Goal: Navigation & Orientation: Understand site structure

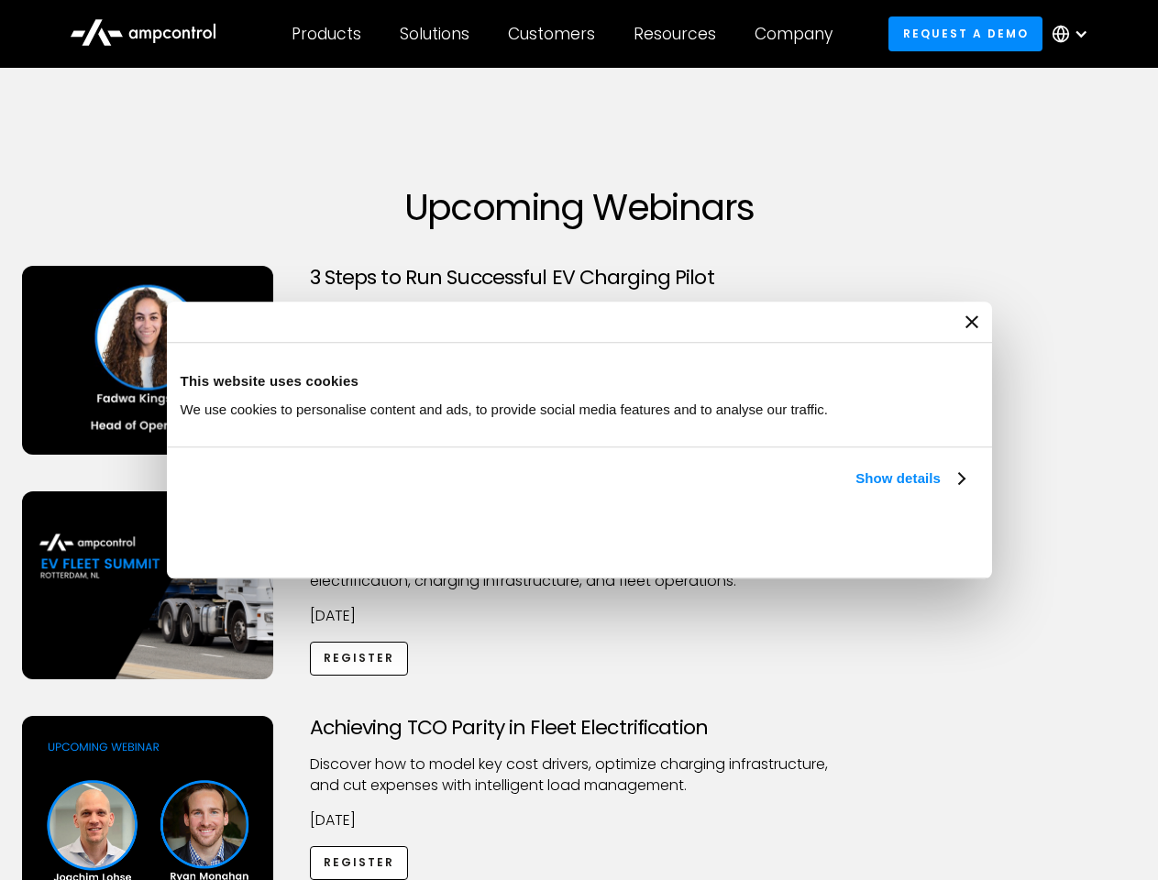
click at [856, 490] on link "Show details" at bounding box center [910, 479] width 108 height 22
click at [0, 0] on div "Necessary cookies help make a website usable by enabling basic functions like p…" at bounding box center [0, 0] width 0 height 0
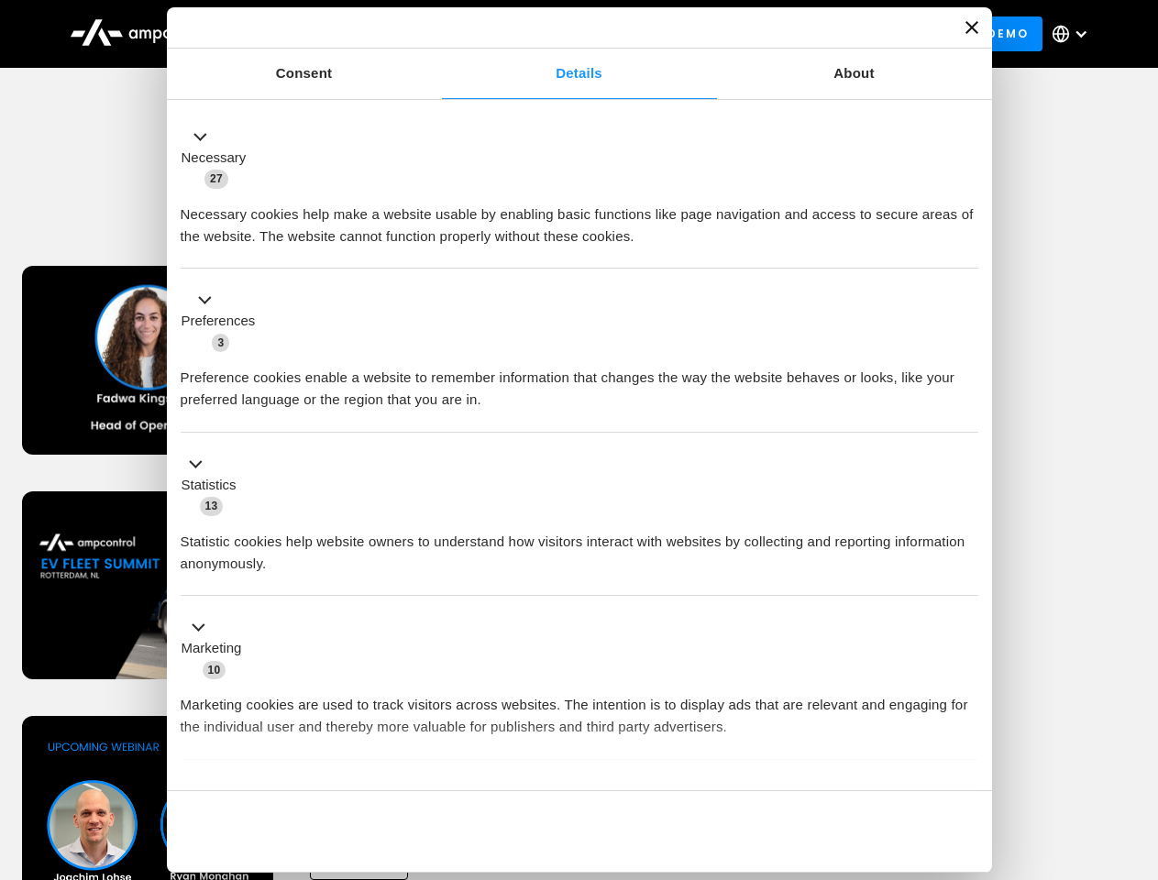
click at [978, 248] on div "Necessary cookies help make a website usable by enabling basic functions like p…" at bounding box center [580, 219] width 798 height 58
click at [564, 34] on div "Customers" at bounding box center [551, 34] width 87 height 20
click at [326, 34] on div "Products" at bounding box center [327, 34] width 70 height 20
click at [436, 34] on div "Solutions" at bounding box center [435, 34] width 70 height 20
click at [555, 34] on div "Customers" at bounding box center [551, 34] width 87 height 20
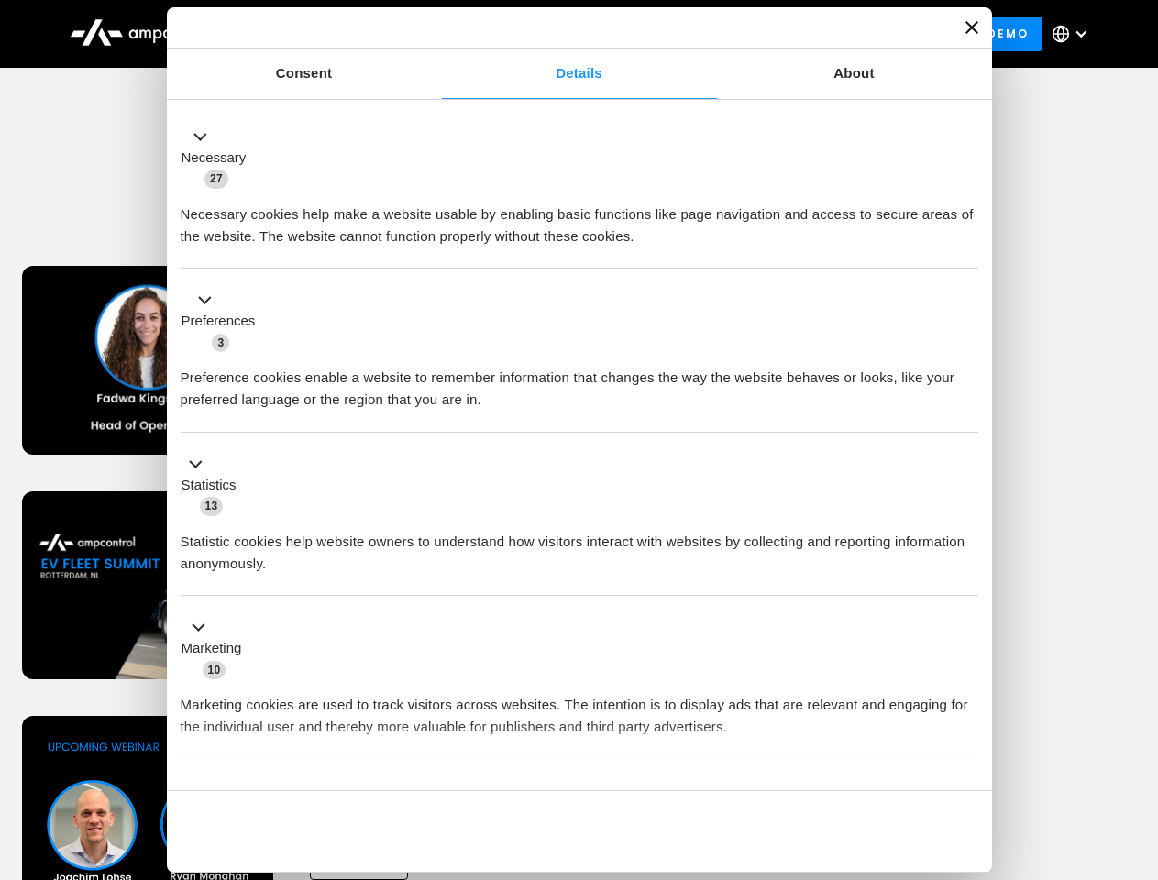
click at [679, 34] on div "Resources" at bounding box center [675, 34] width 83 height 20
click at [800, 34] on div "Company" at bounding box center [794, 34] width 78 height 20
click at [1075, 34] on div at bounding box center [1081, 34] width 15 height 15
